Goal: Information Seeking & Learning: Learn about a topic

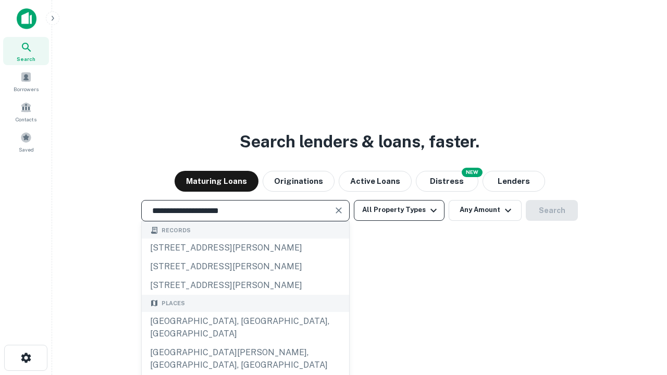
click at [245, 343] on div "Santa Monica, CA, USA" at bounding box center [245, 327] width 207 height 31
click at [399, 210] on button "All Property Types" at bounding box center [399, 210] width 91 height 21
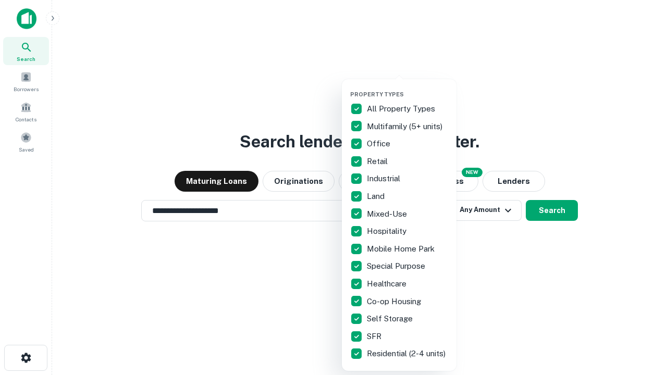
type input "**********"
click at [407, 88] on button "button" at bounding box center [407, 88] width 115 height 1
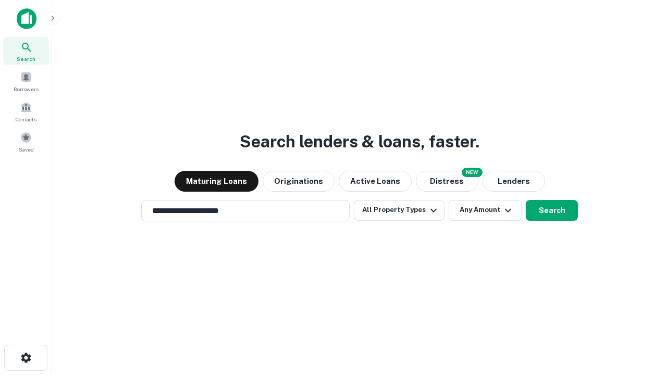
scroll to position [16, 0]
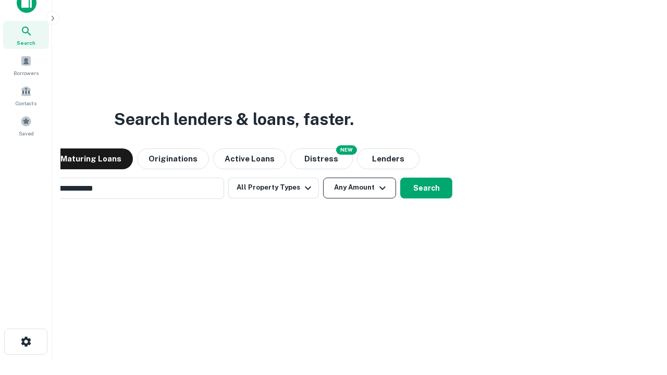
click at [323, 178] on button "Any Amount" at bounding box center [359, 188] width 73 height 21
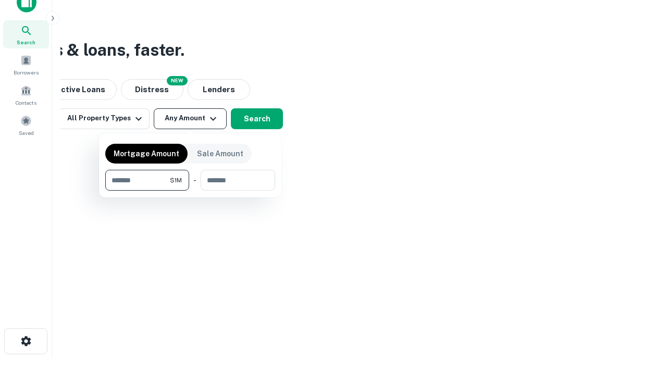
type input "*******"
click at [190, 191] on button "button" at bounding box center [190, 191] width 170 height 1
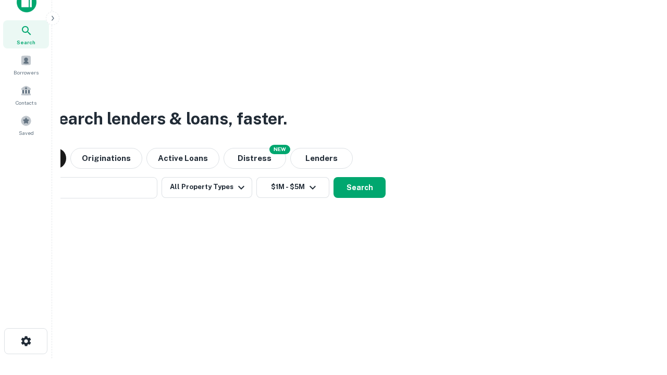
scroll to position [16, 0]
click at [333, 178] on button "Search" at bounding box center [359, 188] width 52 height 21
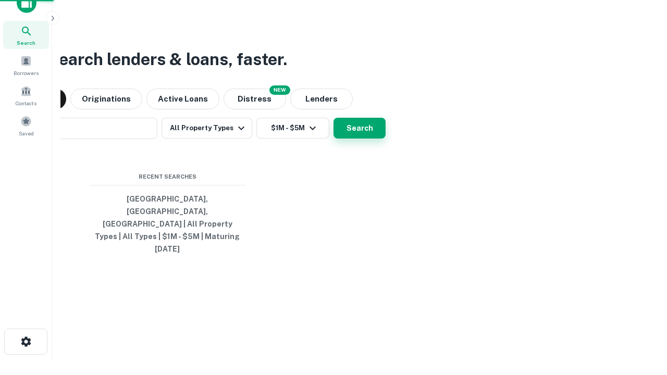
scroll to position [17, 0]
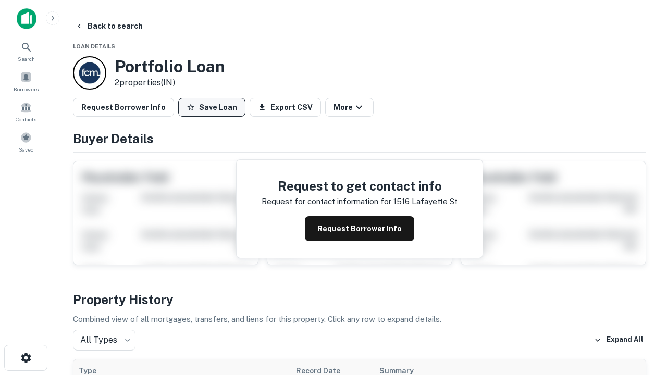
click at [212, 107] on button "Save Loan" at bounding box center [211, 107] width 67 height 19
click at [214, 107] on button "Loan Saved" at bounding box center [214, 107] width 72 height 19
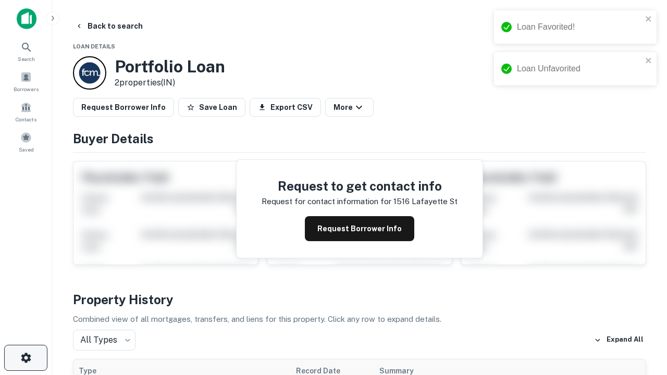
click at [26, 358] on icon "button" at bounding box center [26, 358] width 13 height 13
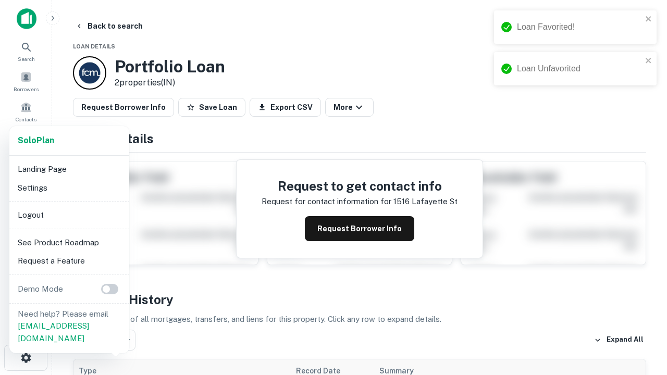
click at [69, 215] on li "Logout" at bounding box center [69, 215] width 111 height 19
